Goal: Transaction & Acquisition: Book appointment/travel/reservation

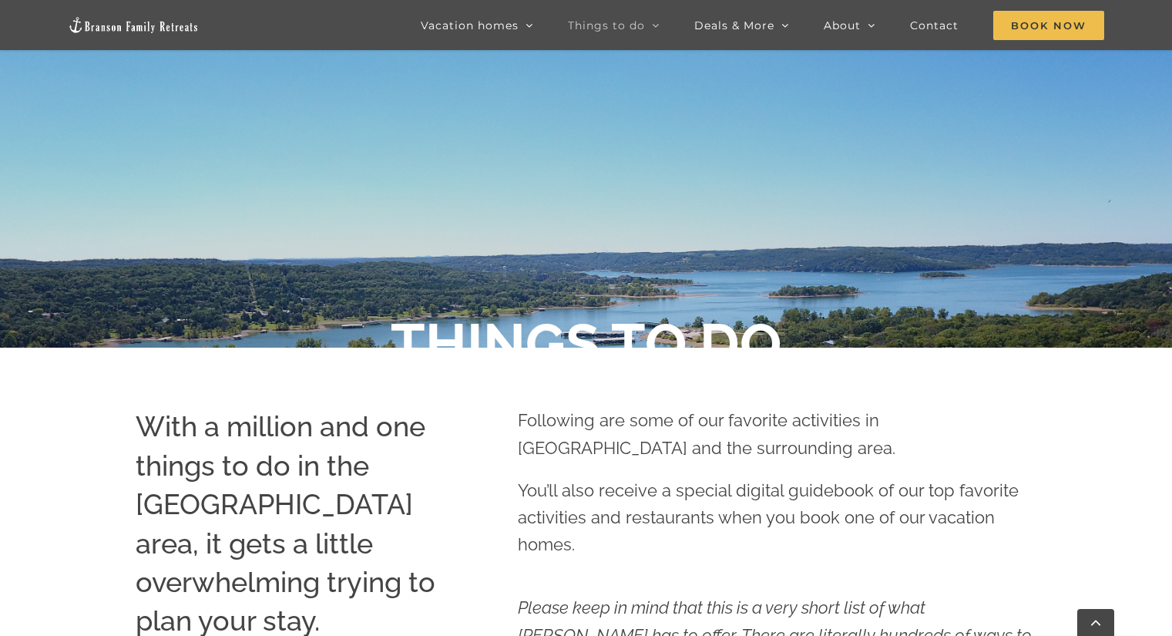
scroll to position [308, 0]
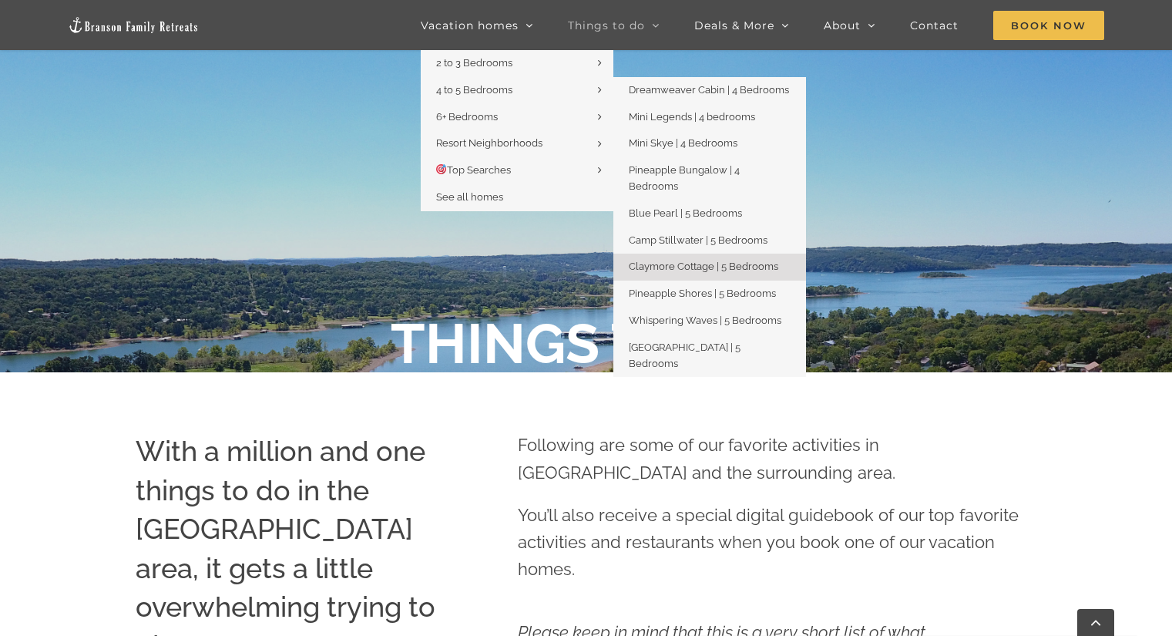
click at [704, 261] on span "Claymore Cottage | 5 Bedrooms" at bounding box center [704, 267] width 150 height 12
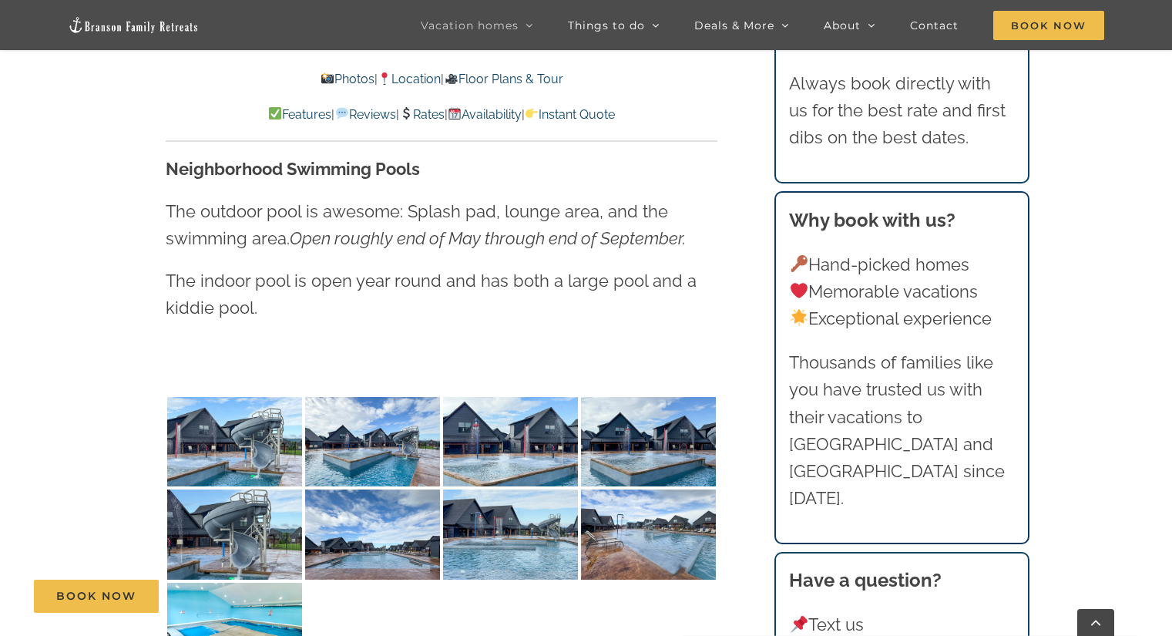
scroll to position [3623, 0]
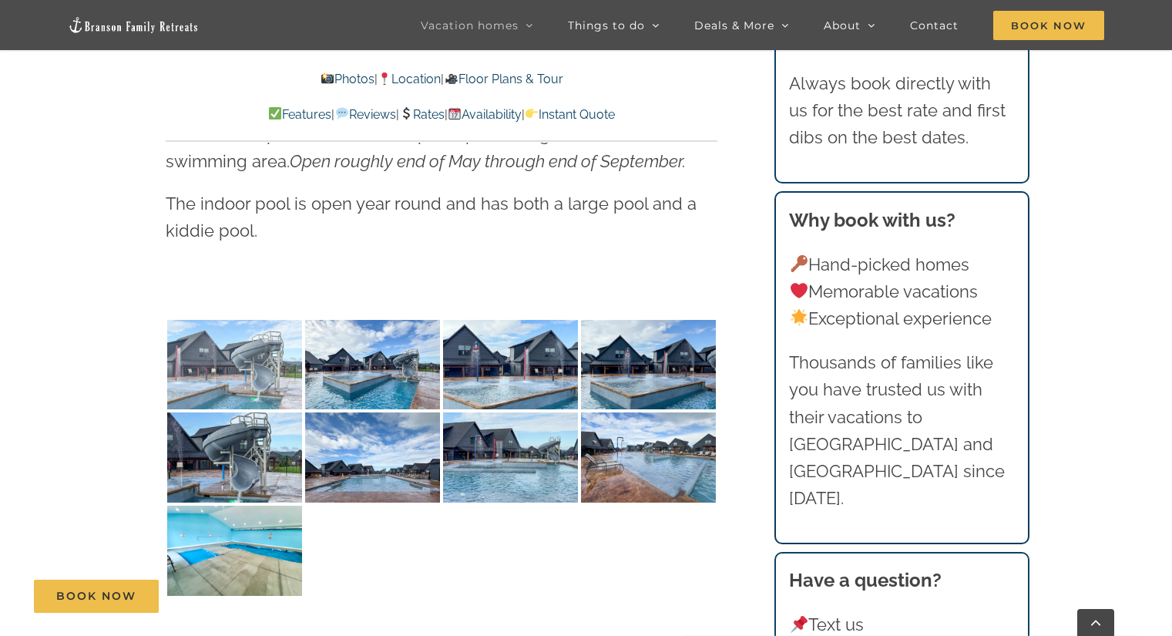
click at [238, 389] on img at bounding box center [234, 365] width 135 height 90
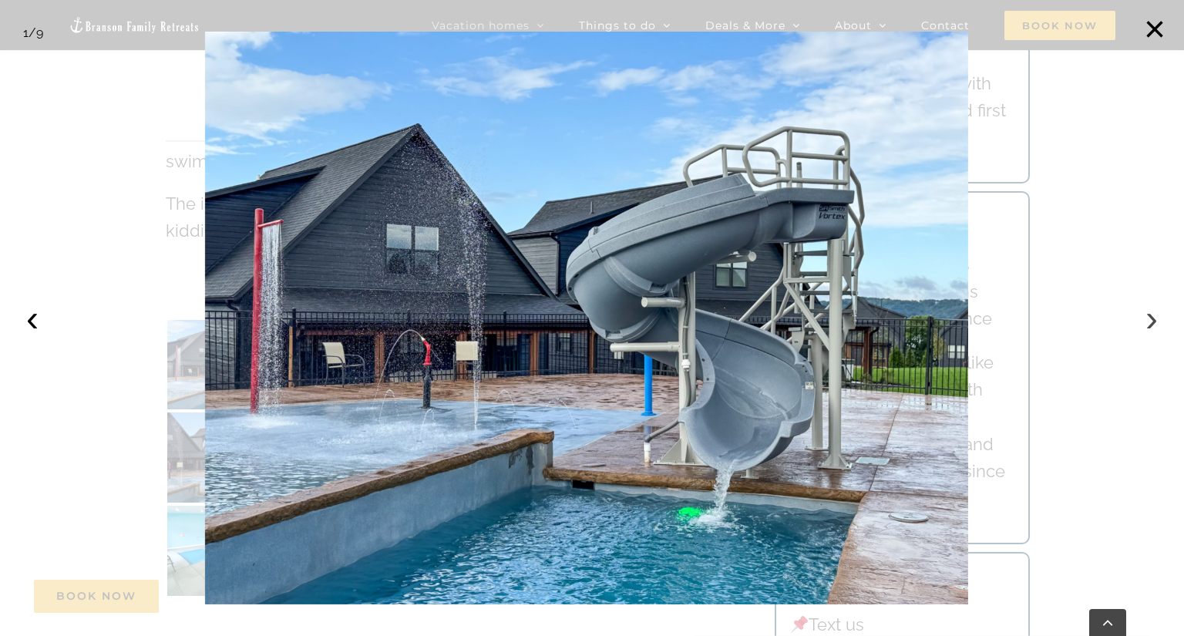
click at [1155, 320] on button "›" at bounding box center [1152, 318] width 34 height 34
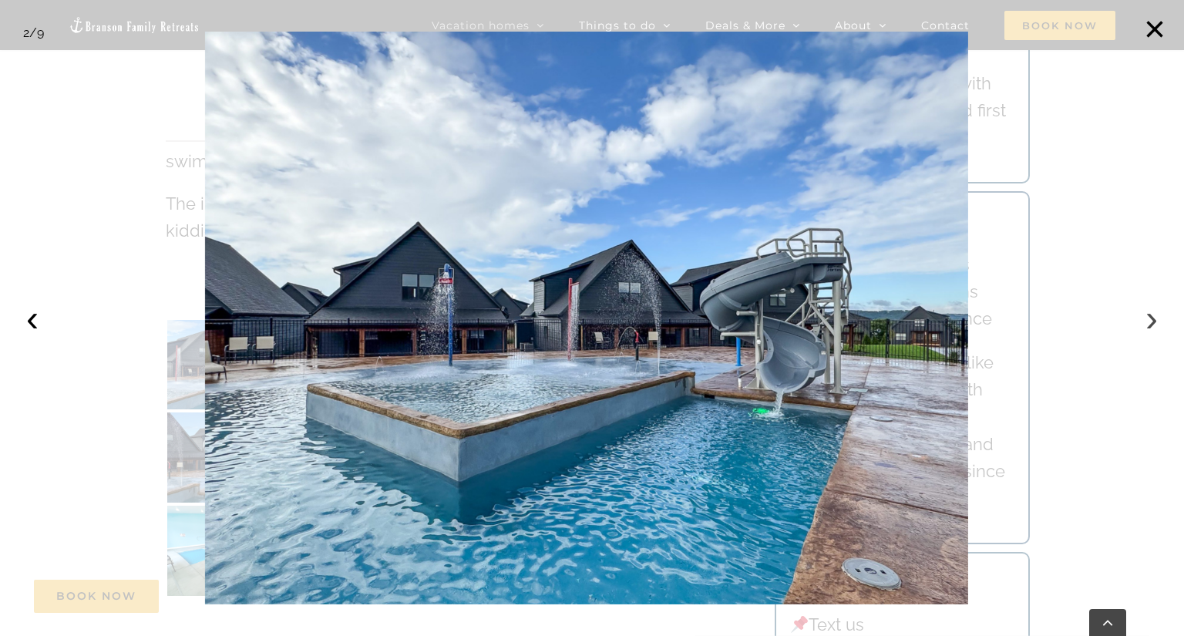
click at [1153, 320] on button "›" at bounding box center [1152, 318] width 34 height 34
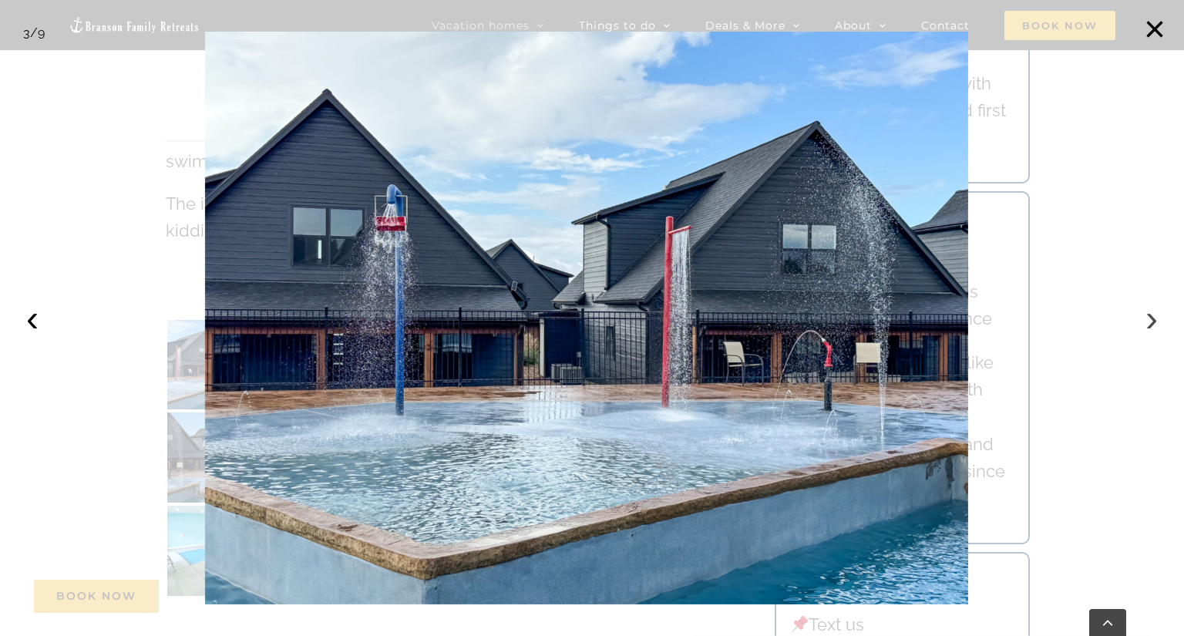
click at [1153, 320] on button "›" at bounding box center [1152, 318] width 34 height 34
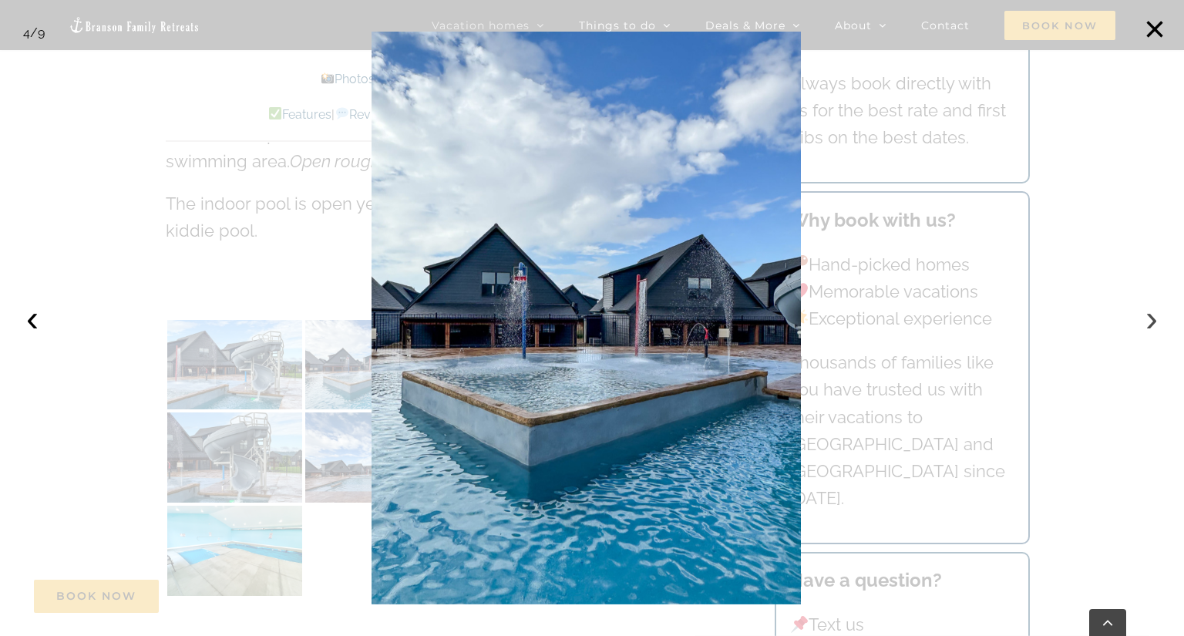
click at [1153, 320] on button "›" at bounding box center [1152, 318] width 34 height 34
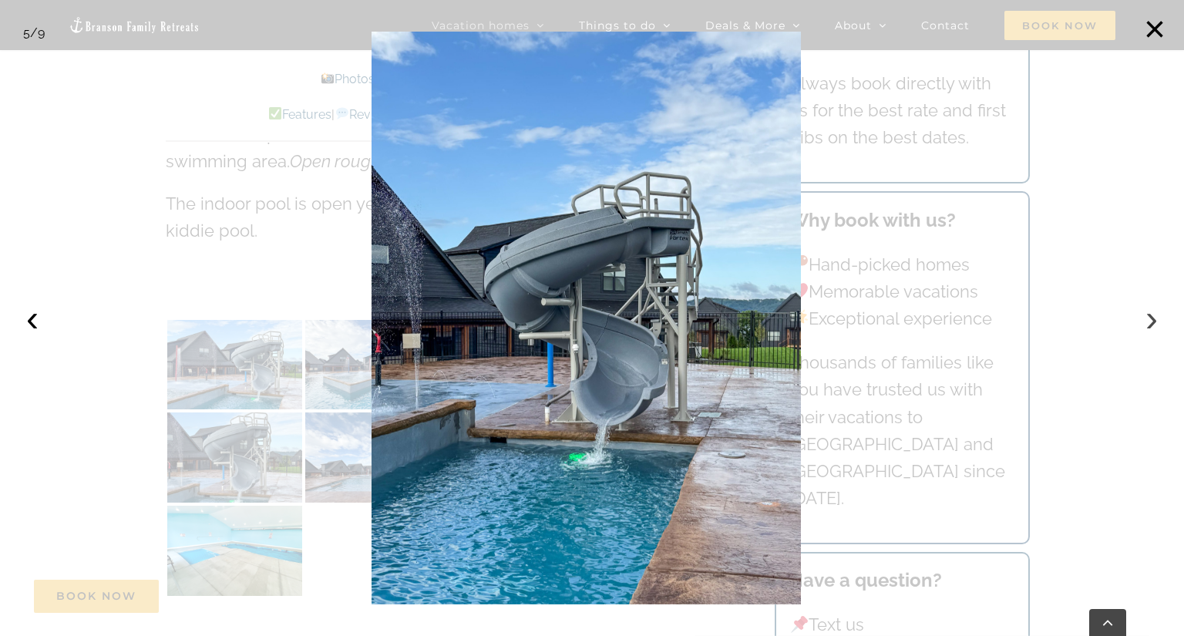
click at [1153, 320] on button "›" at bounding box center [1152, 318] width 34 height 34
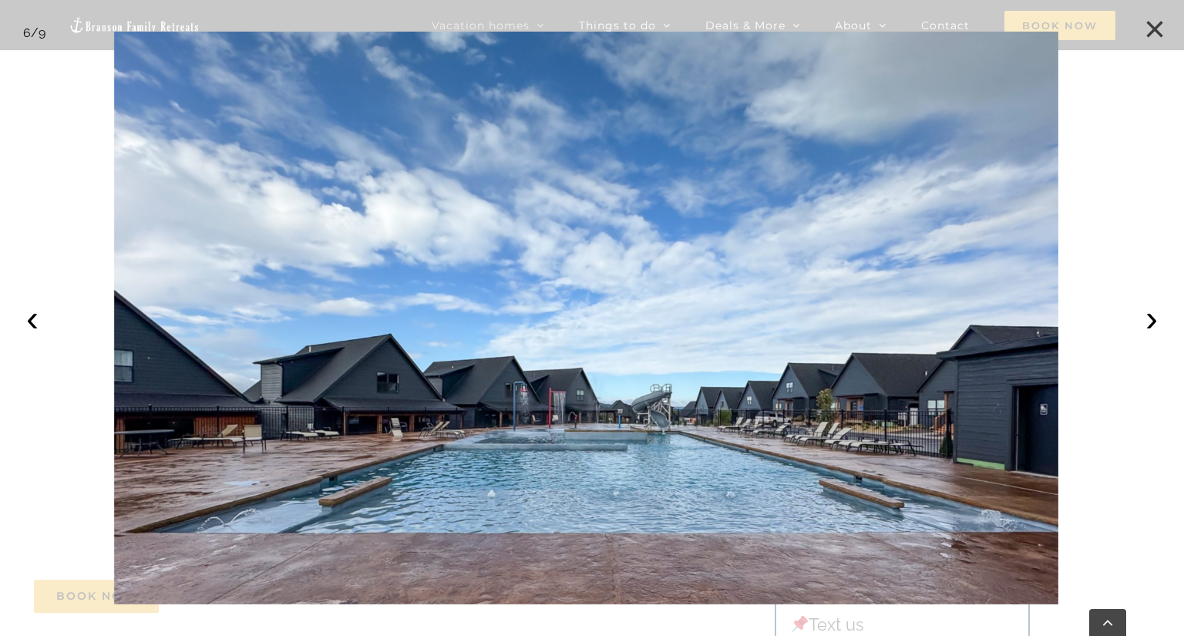
click at [1153, 36] on button "×" at bounding box center [1155, 29] width 34 height 34
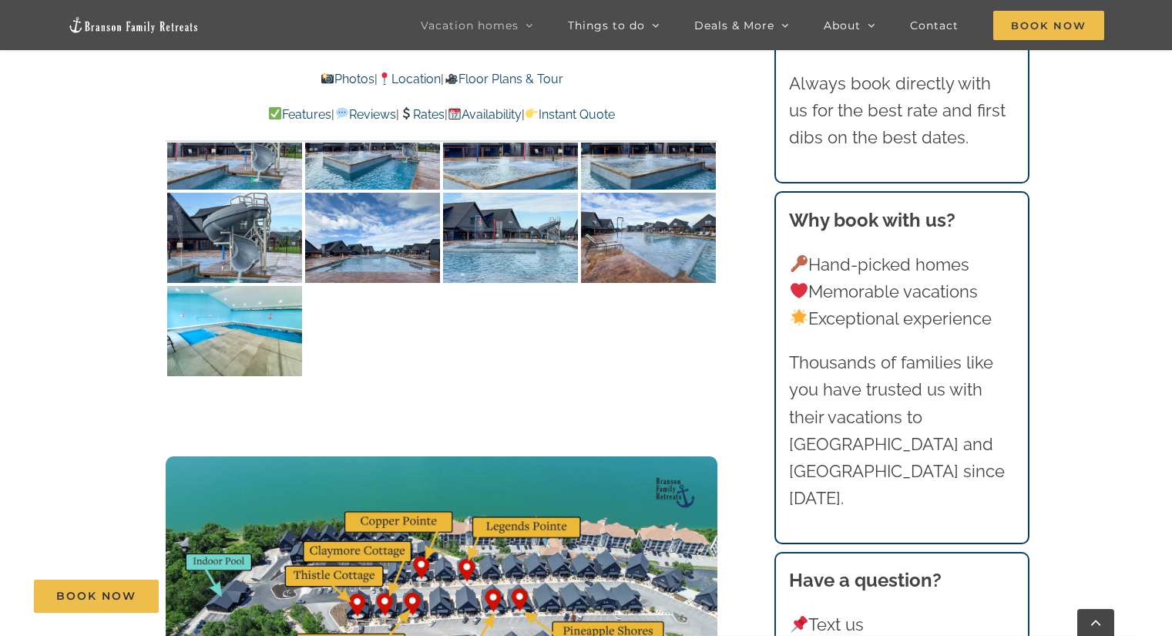
scroll to position [3854, 0]
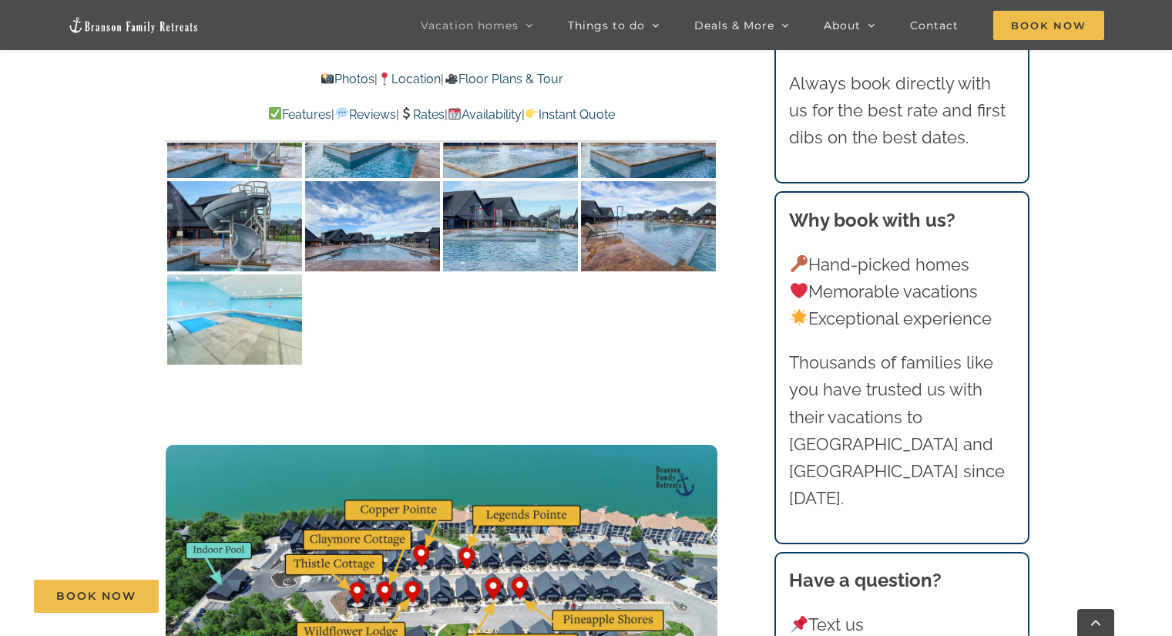
click at [227, 330] on img at bounding box center [234, 319] width 135 height 90
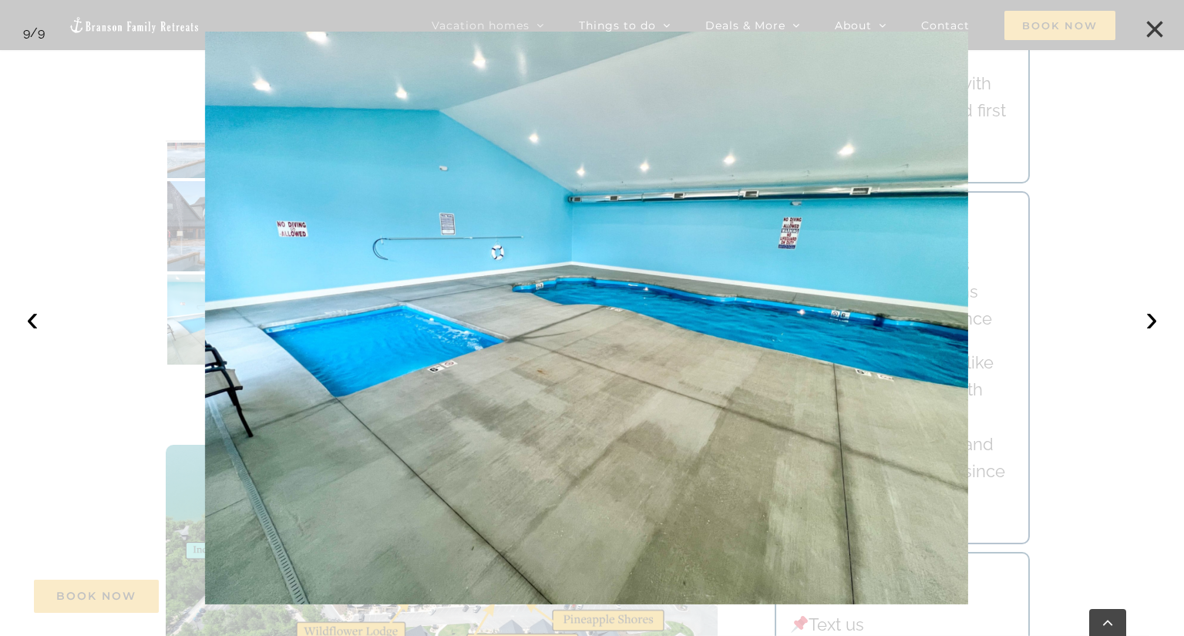
click at [1148, 34] on button "×" at bounding box center [1155, 29] width 34 height 34
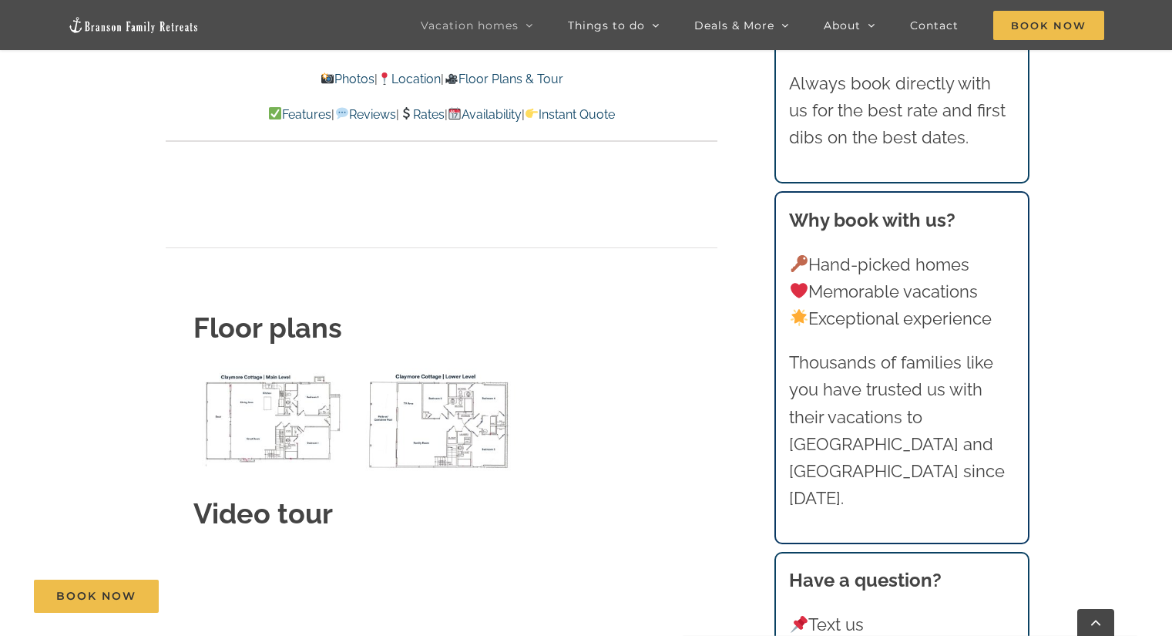
scroll to position [5627, 0]
